Goal: Information Seeking & Learning: Learn about a topic

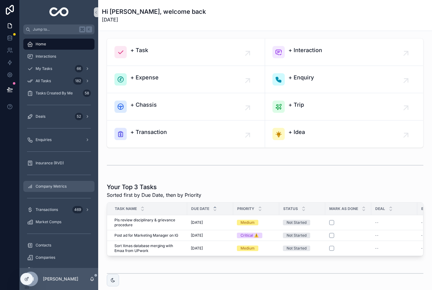
click at [60, 190] on div "Company Metrics" at bounding box center [59, 187] width 64 height 10
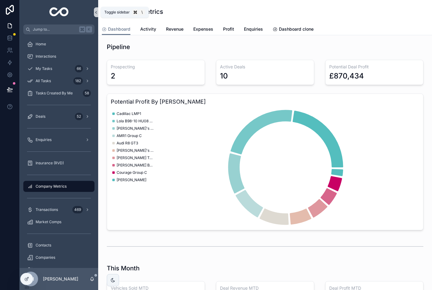
click at [96, 12] on icon "scrollable content" at bounding box center [95, 12] width 1 height 2
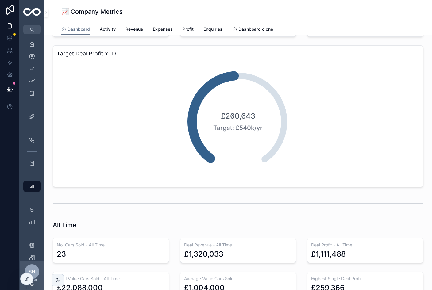
scroll to position [495, 0]
click at [32, 119] on icon "scrollable content" at bounding box center [32, 117] width 6 height 6
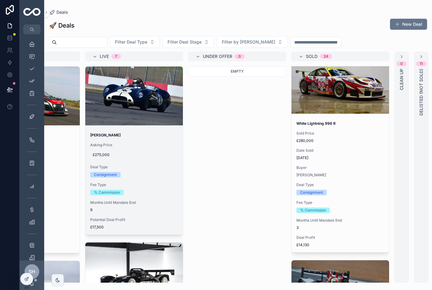
scroll to position [475, 0]
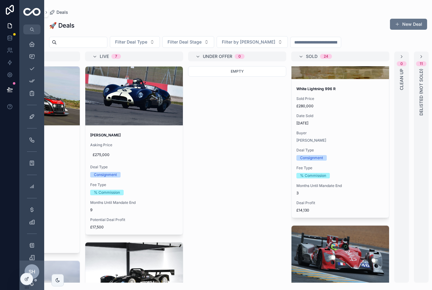
click at [349, 253] on div "scrollable content" at bounding box center [341, 255] width 98 height 7
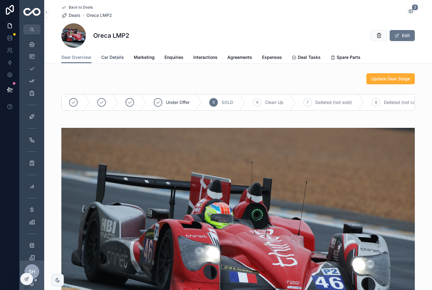
click at [109, 60] on span "Car Details" at bounding box center [112, 57] width 23 height 6
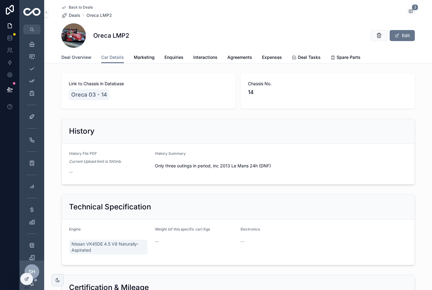
click at [79, 59] on span "Deal Overview" at bounding box center [76, 57] width 30 height 6
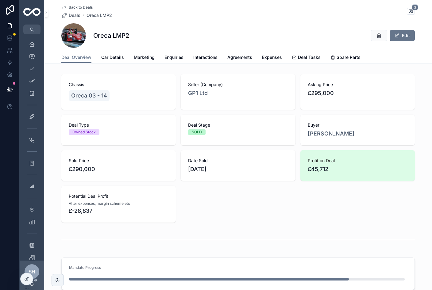
scroll to position [307, 0]
click at [267, 59] on span "Expenses" at bounding box center [272, 57] width 20 height 6
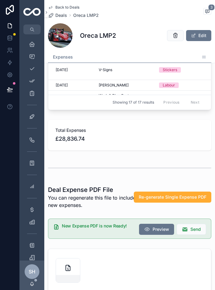
scroll to position [197, 0]
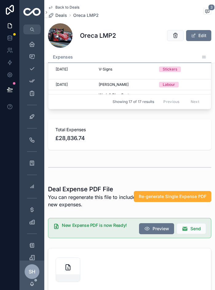
click at [141, 125] on div "Total Expenses £28,836.74" at bounding box center [129, 134] width 163 height 31
